Goal: Find specific page/section: Find specific page/section

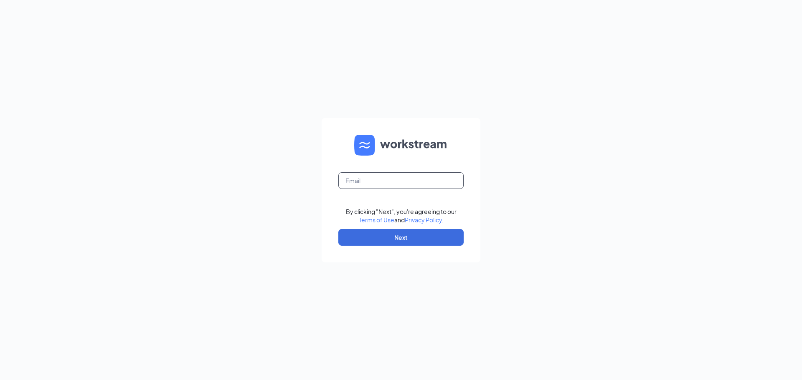
click at [407, 176] on input "text" at bounding box center [400, 180] width 125 height 17
type input "A"
type input "[EMAIL_ADDRESS][DOMAIN_NAME]"
click at [408, 238] on button "Next" at bounding box center [400, 237] width 125 height 17
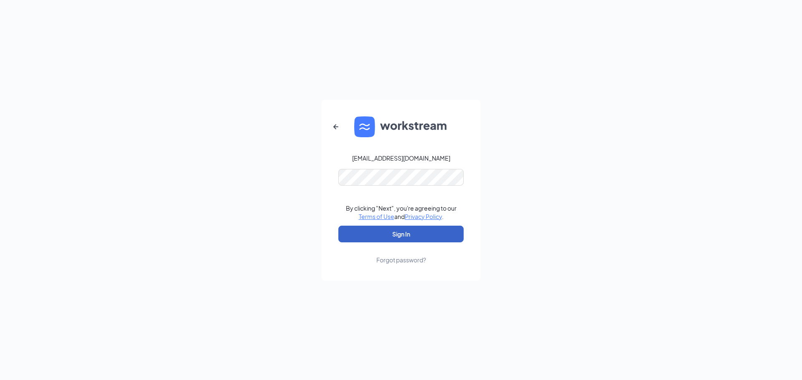
click at [419, 231] on button "Sign In" at bounding box center [400, 234] width 125 height 17
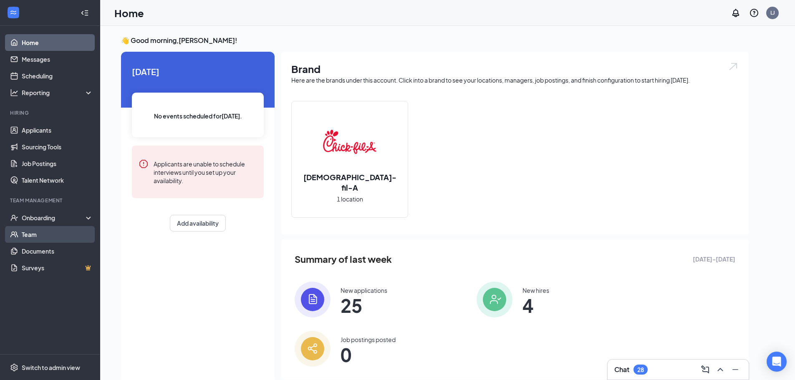
click at [43, 231] on link "Team" at bounding box center [57, 234] width 71 height 17
click at [45, 215] on div "Onboarding" at bounding box center [54, 218] width 64 height 8
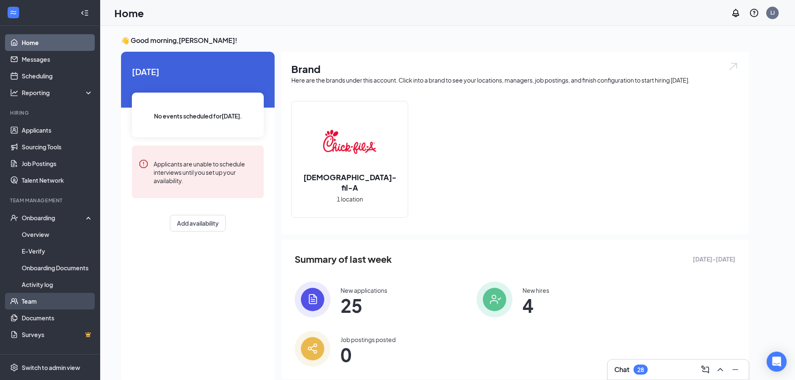
click at [35, 296] on link "Team" at bounding box center [57, 301] width 71 height 17
